Goal: Browse casually: Explore the website without a specific task or goal

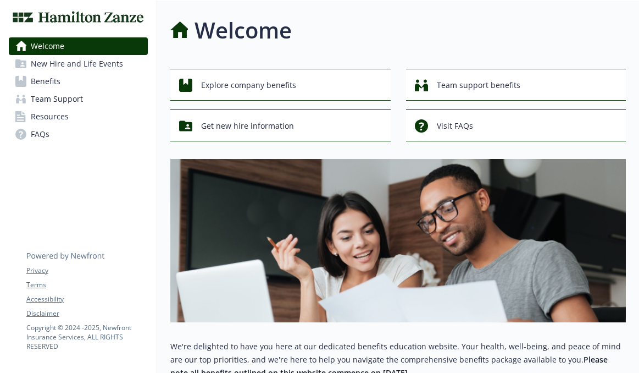
scroll to position [3, 7]
